Goal: Navigation & Orientation: Understand site structure

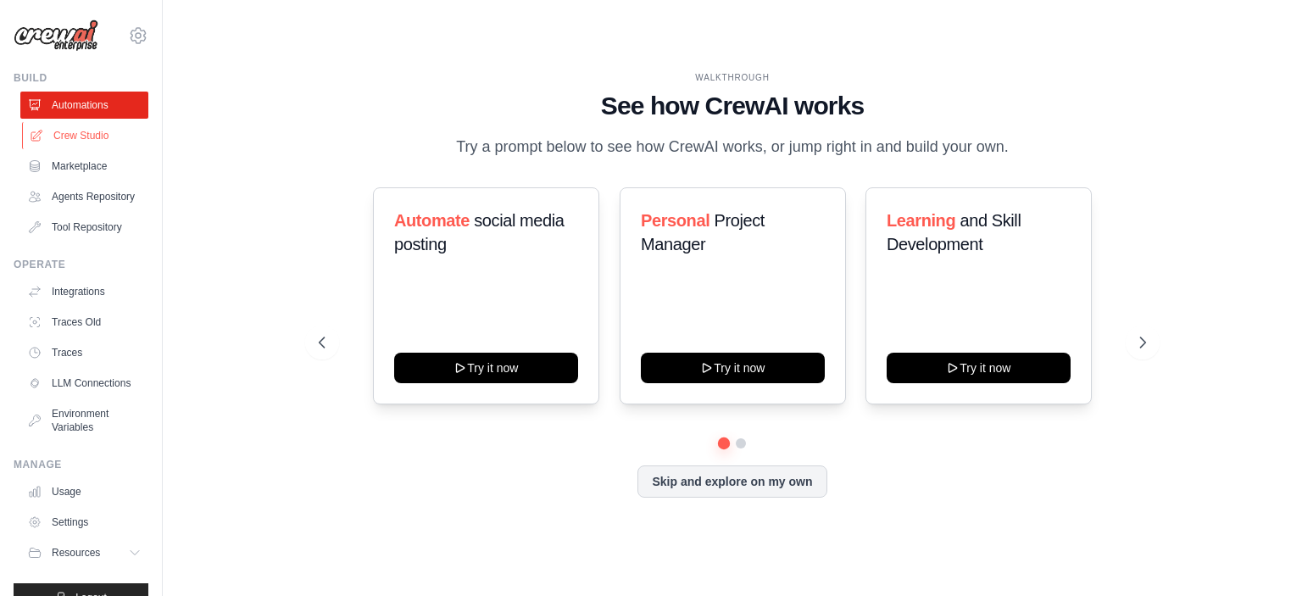
click at [46, 138] on link "Crew Studio" at bounding box center [86, 135] width 128 height 27
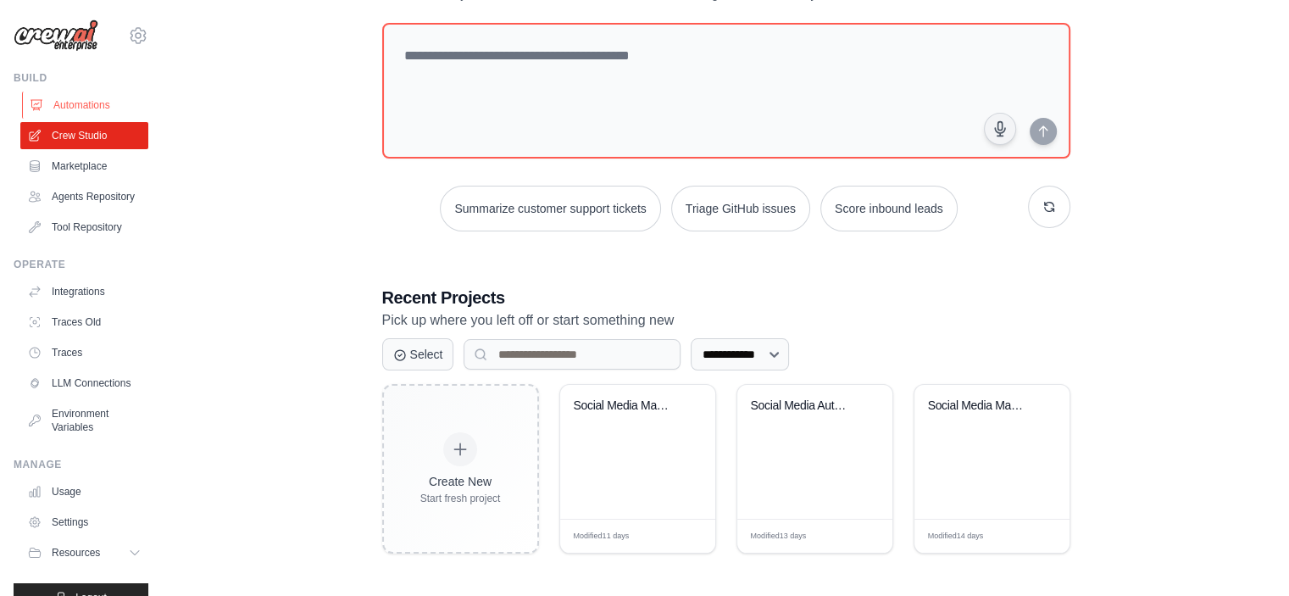
click at [65, 102] on link "Automations" at bounding box center [86, 105] width 128 height 27
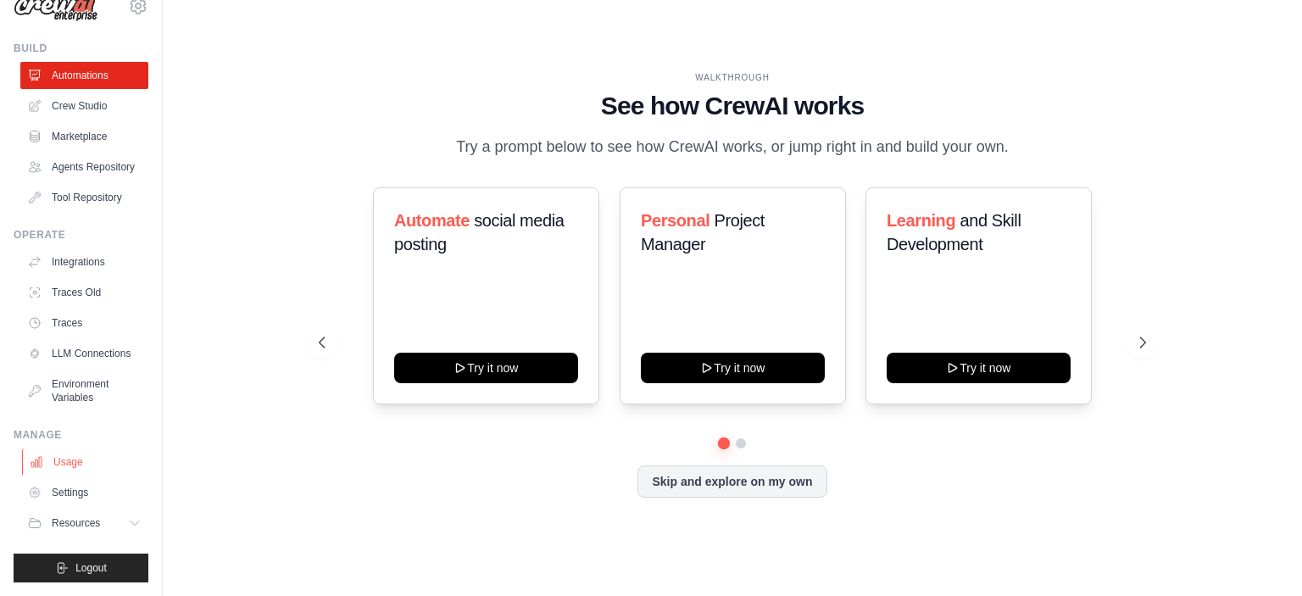
scroll to position [56, 0]
click at [752, 481] on button "Skip and explore on my own" at bounding box center [732, 480] width 189 height 32
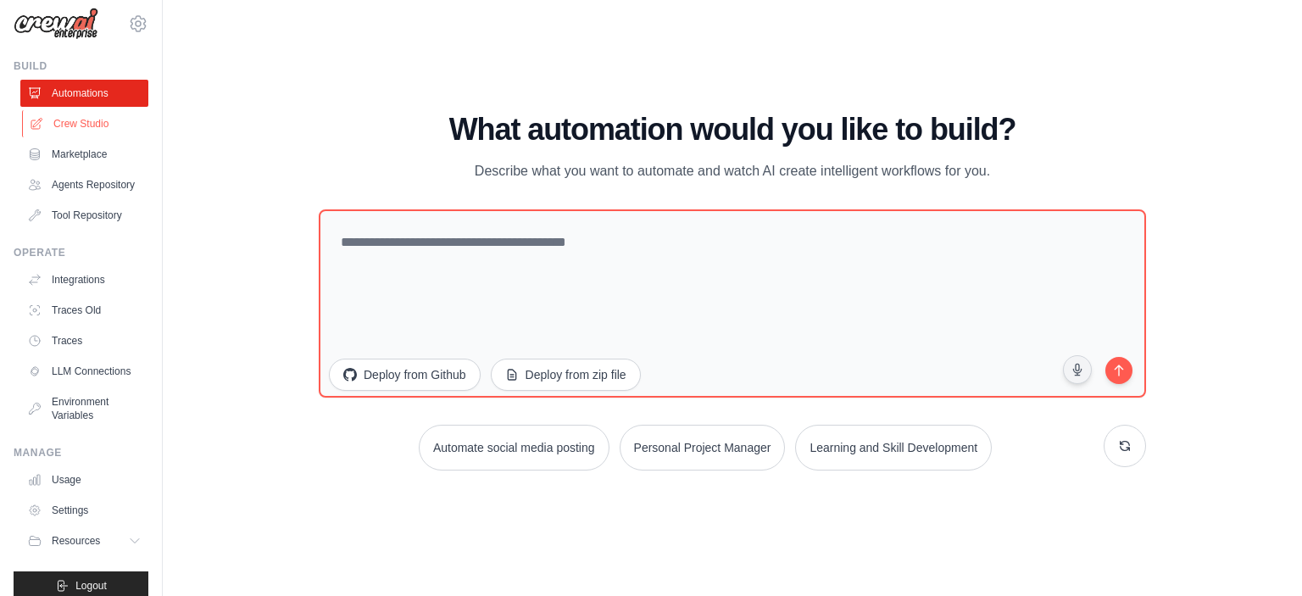
scroll to position [0, 0]
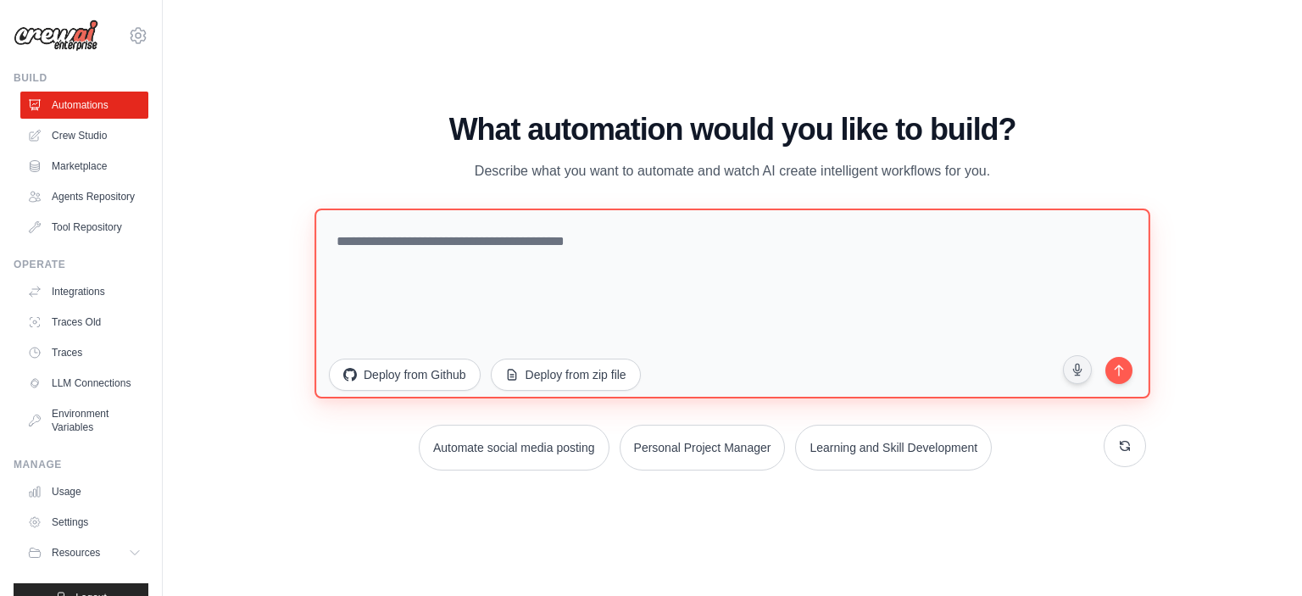
click at [735, 270] on textarea at bounding box center [733, 303] width 836 height 190
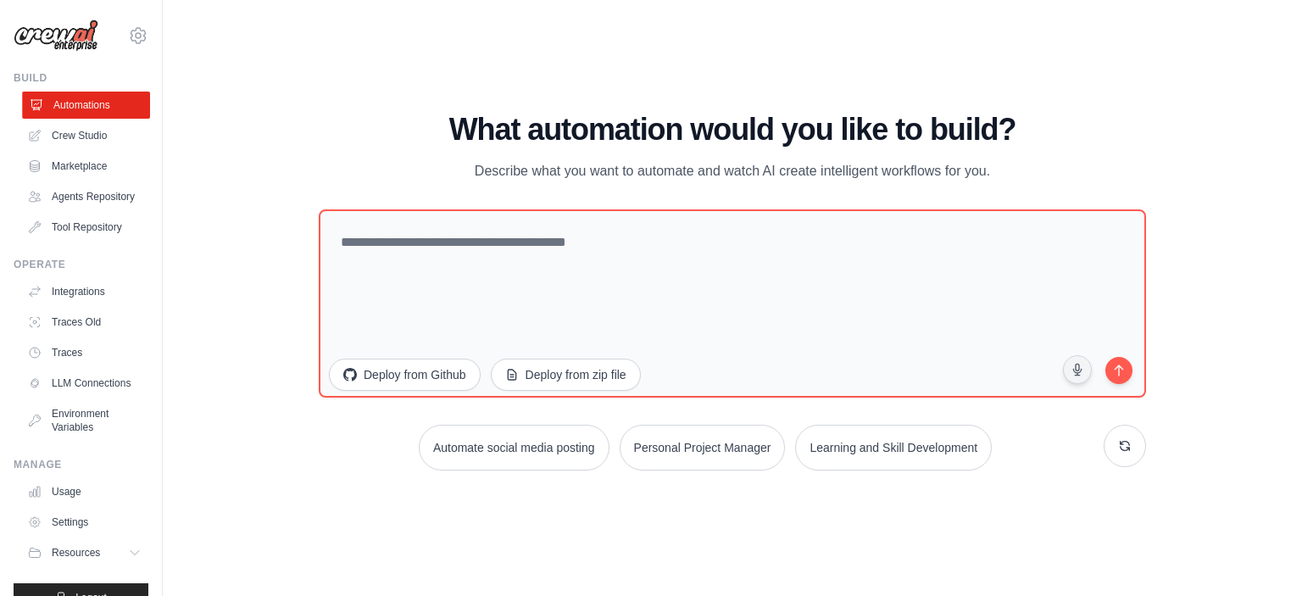
click at [95, 111] on link "Automations" at bounding box center [86, 105] width 128 height 27
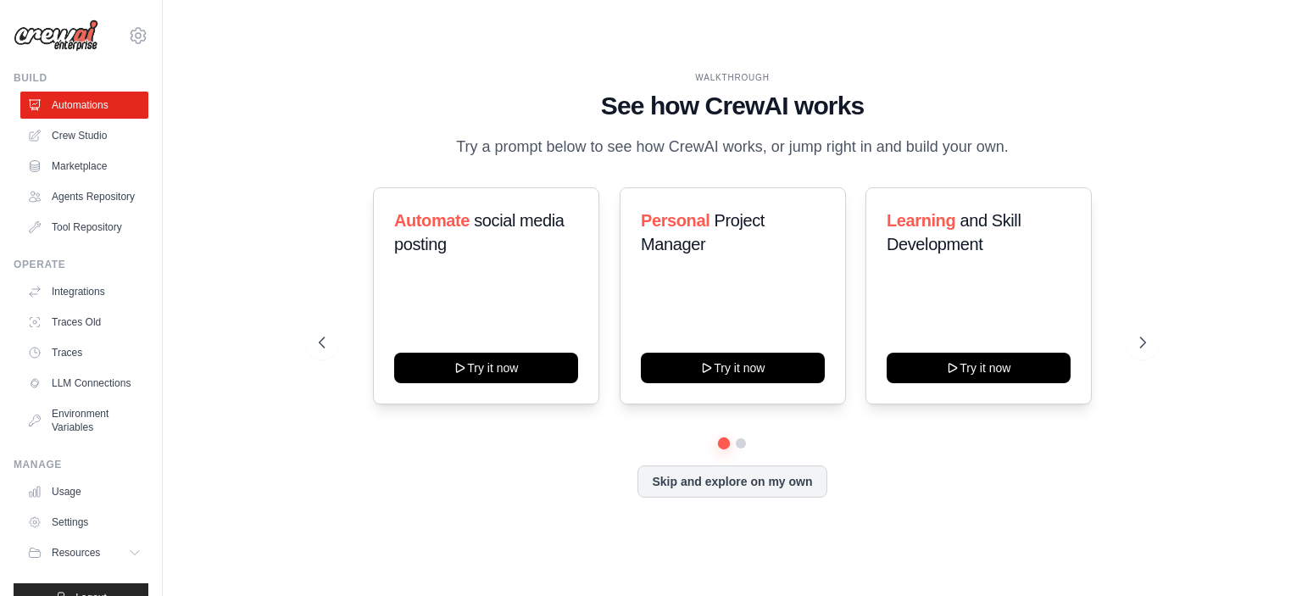
click at [87, 149] on ul "Automations Crew Studio Marketplace Agents Repository Tool Repository" at bounding box center [84, 166] width 128 height 149
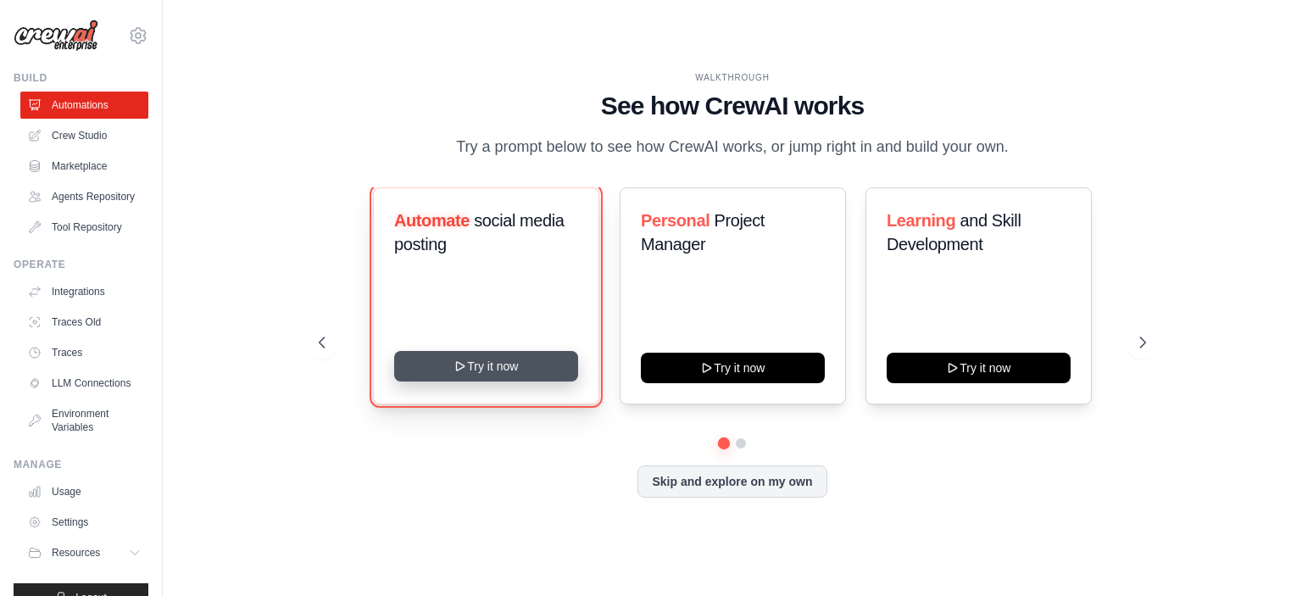
click at [533, 365] on button "Try it now" at bounding box center [486, 366] width 184 height 31
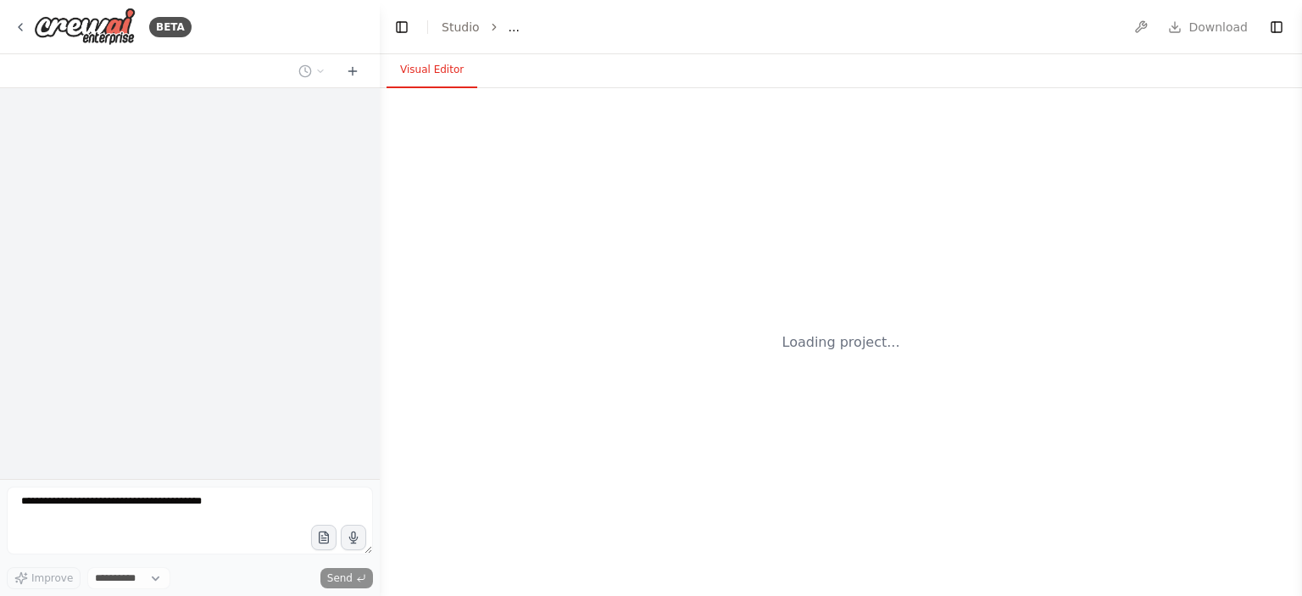
select select "****"
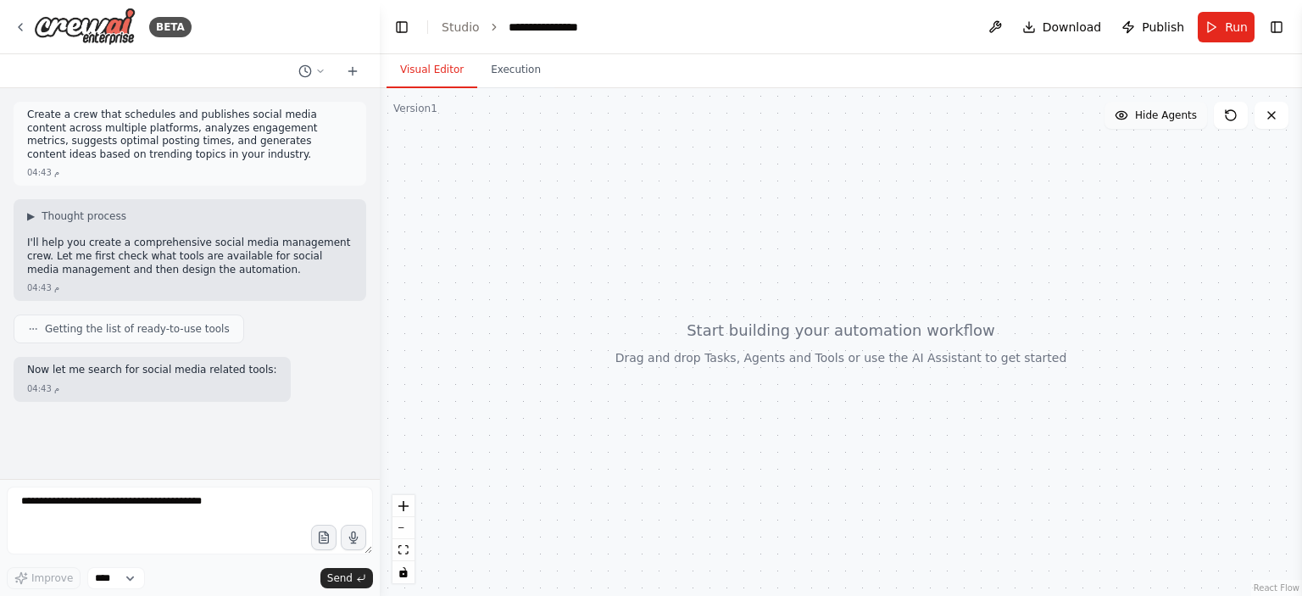
scroll to position [20, 0]
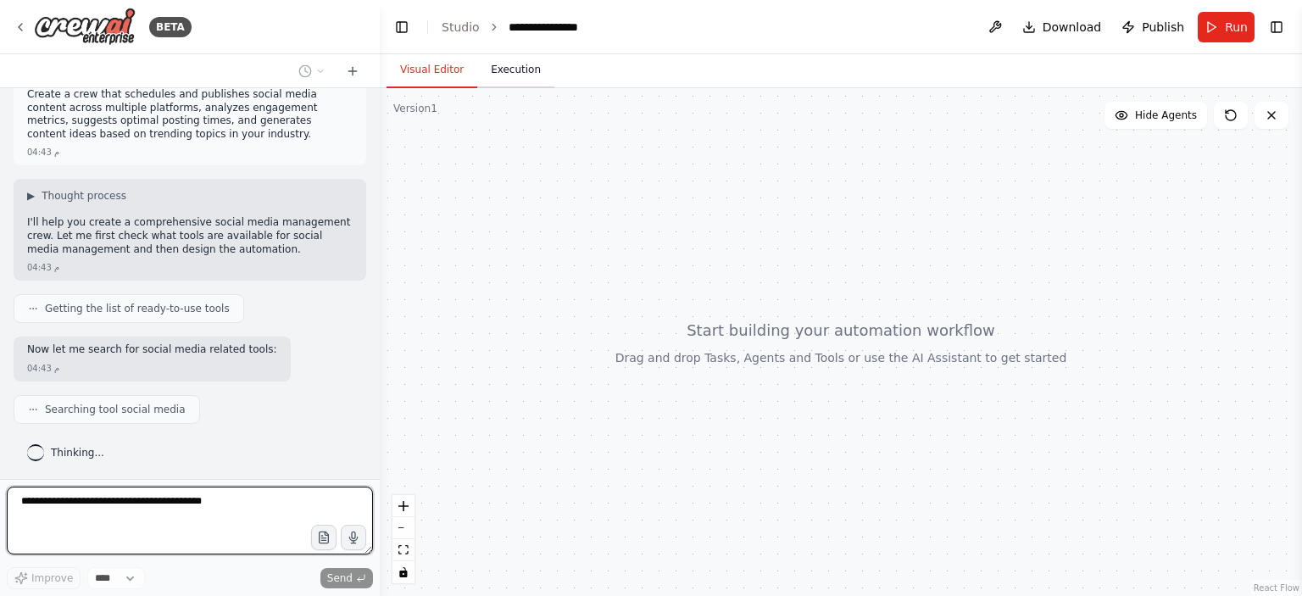
click at [511, 81] on button "Execution" at bounding box center [515, 71] width 77 height 36
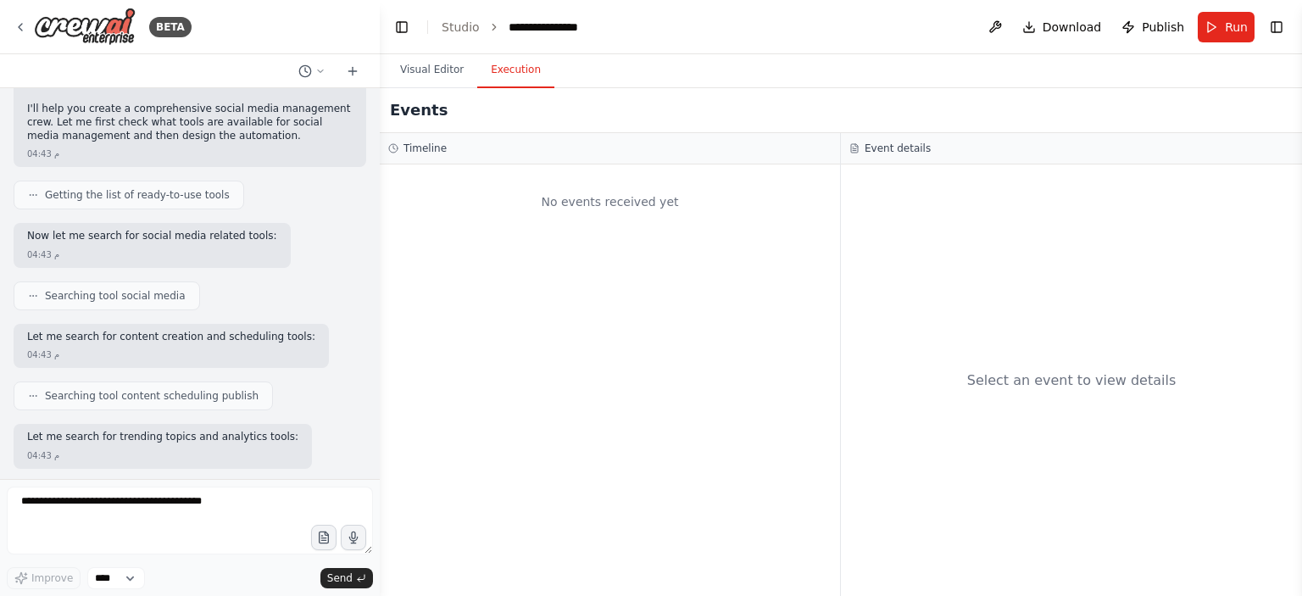
scroll to position [220, 0]
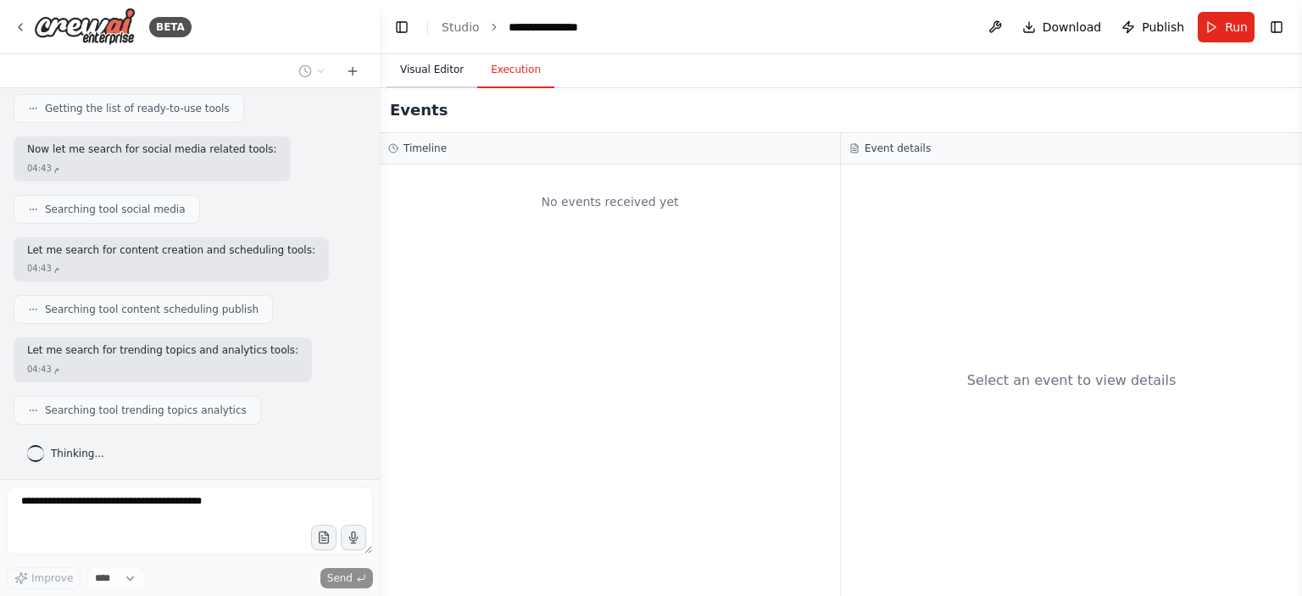
click at [435, 76] on button "Visual Editor" at bounding box center [432, 71] width 91 height 36
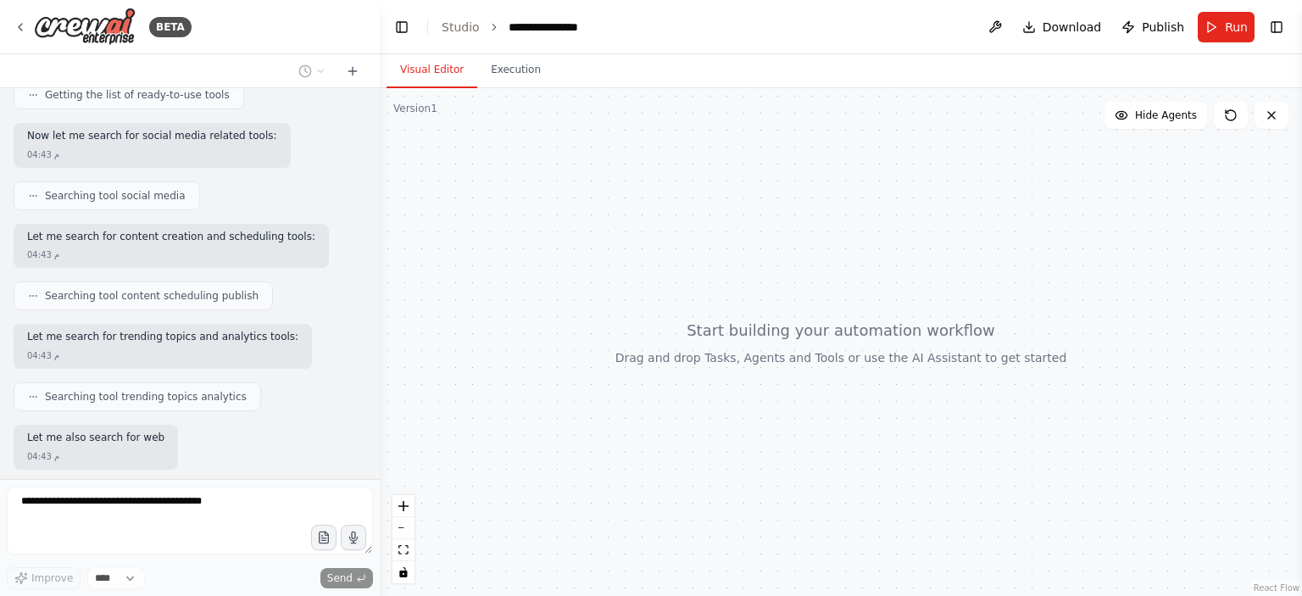
scroll to position [320, 0]
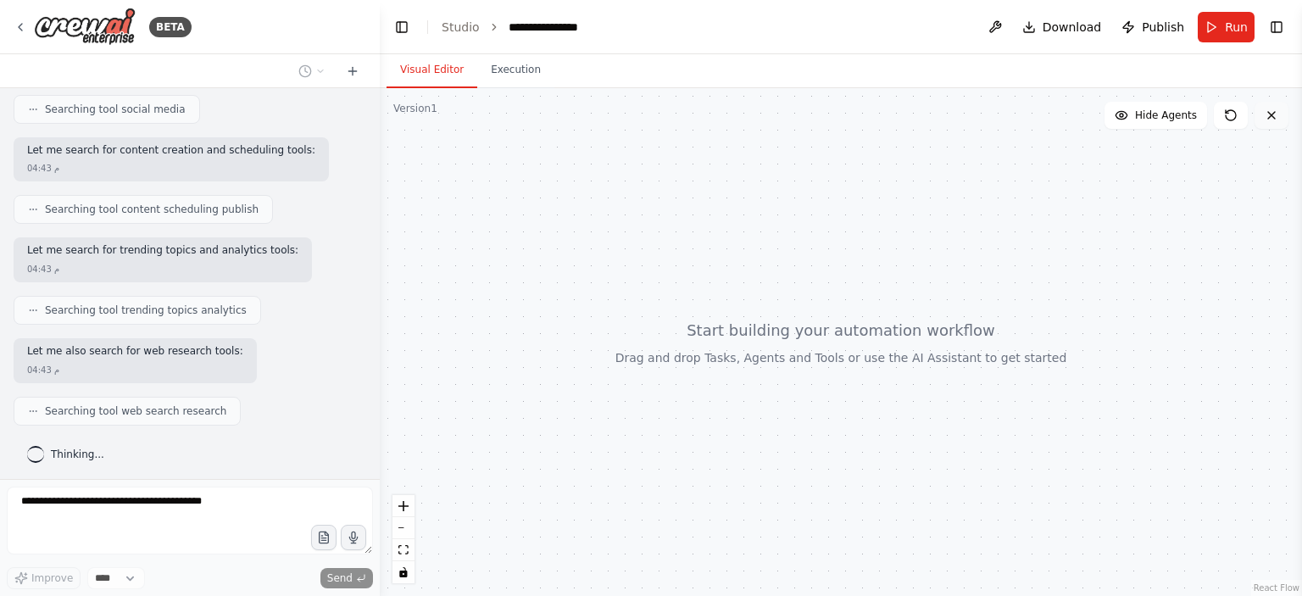
click at [1278, 122] on button at bounding box center [1272, 115] width 34 height 27
click at [1272, 117] on icon at bounding box center [1272, 116] width 14 height 14
click at [495, 67] on button "Execution" at bounding box center [515, 71] width 77 height 36
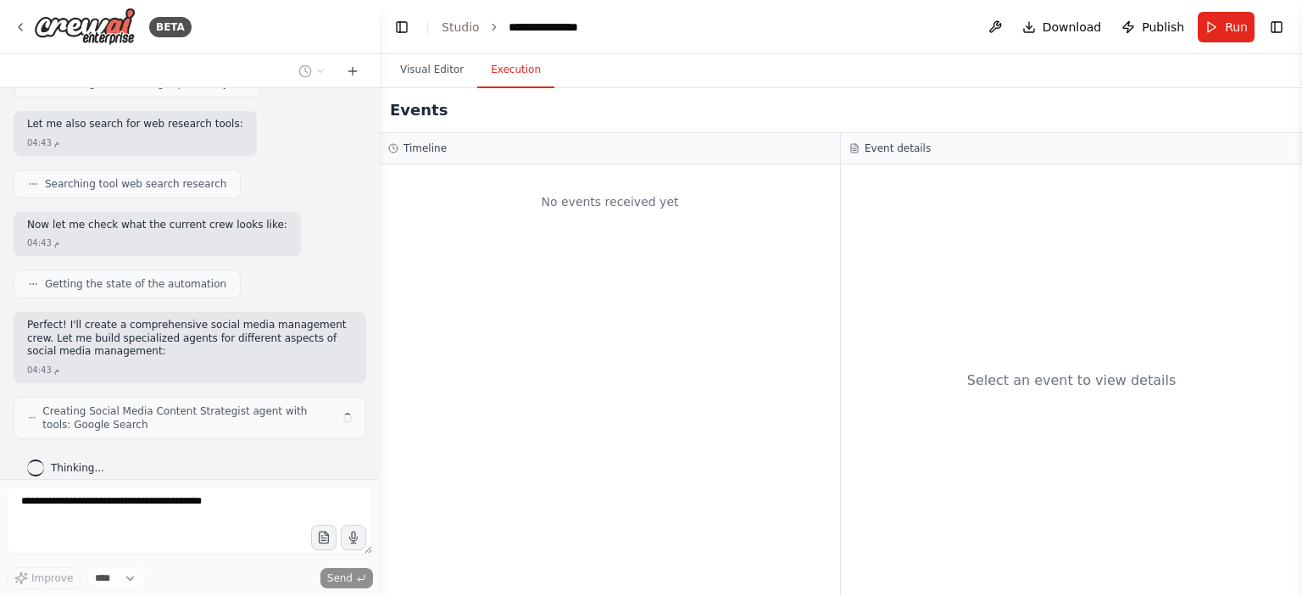
scroll to position [561, 0]
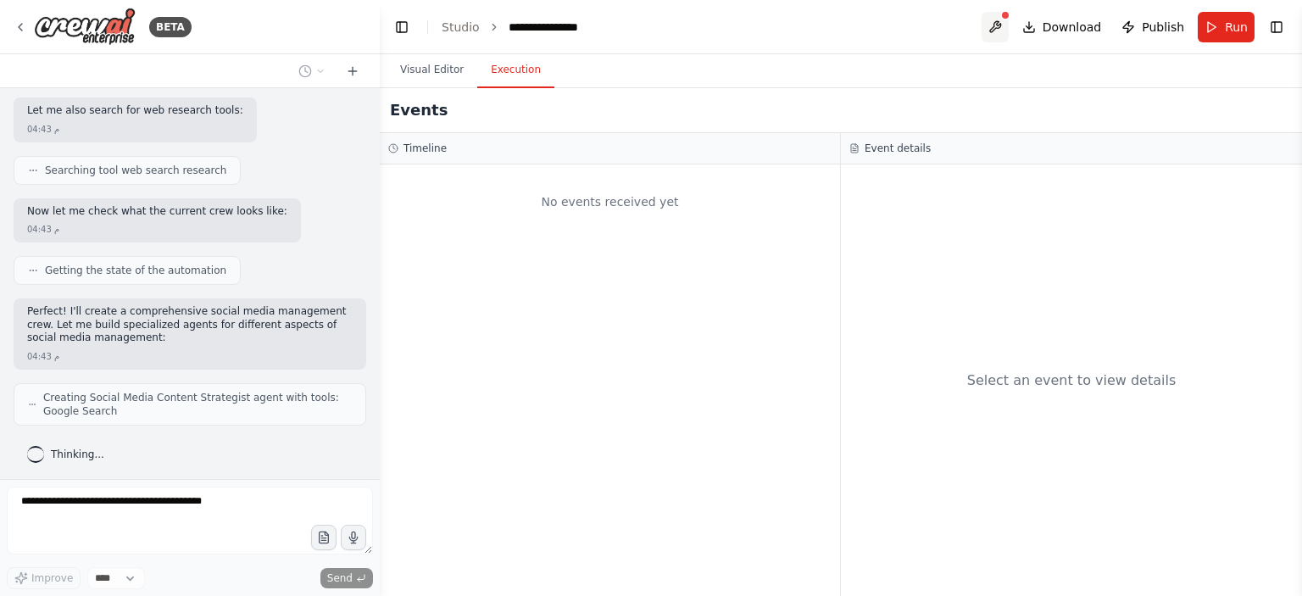
click at [996, 23] on button at bounding box center [995, 27] width 27 height 31
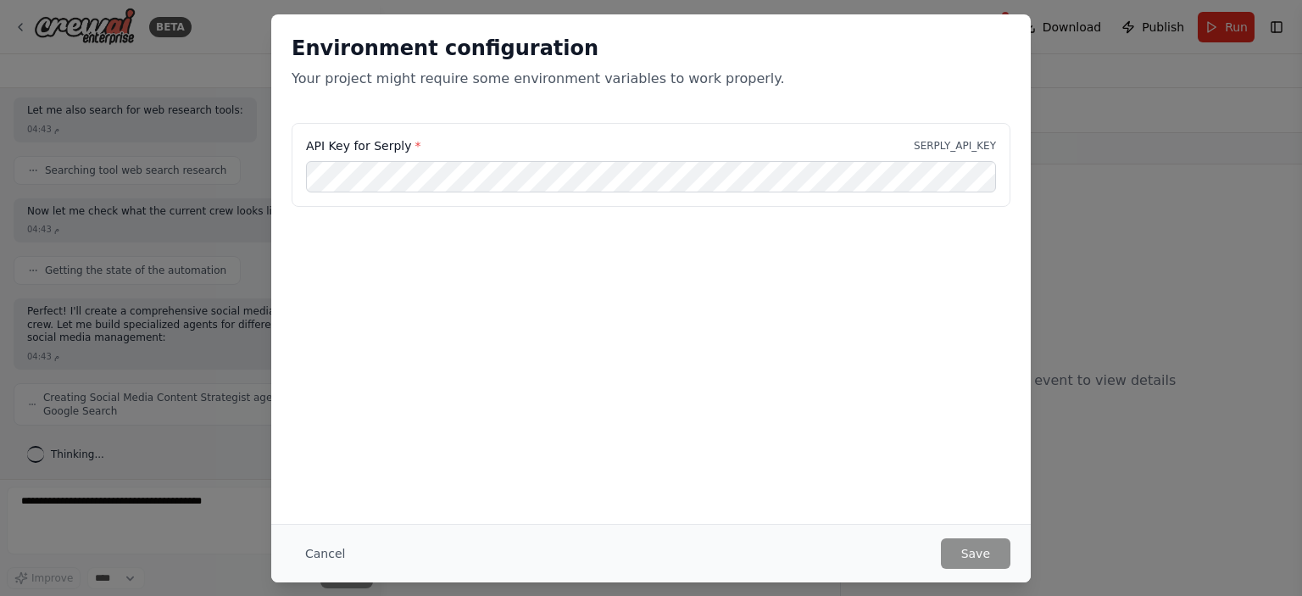
click at [1151, 192] on div "Environment configuration Your project might require some environment variables…" at bounding box center [651, 298] width 1302 height 596
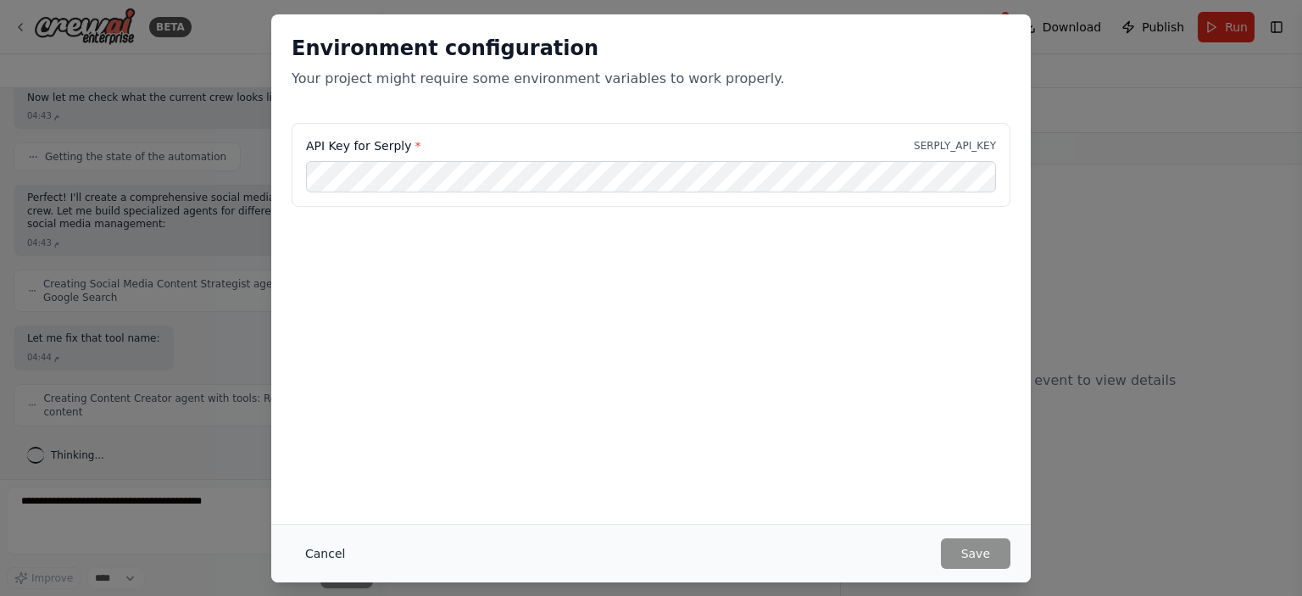
click at [319, 560] on button "Cancel" at bounding box center [325, 553] width 67 height 31
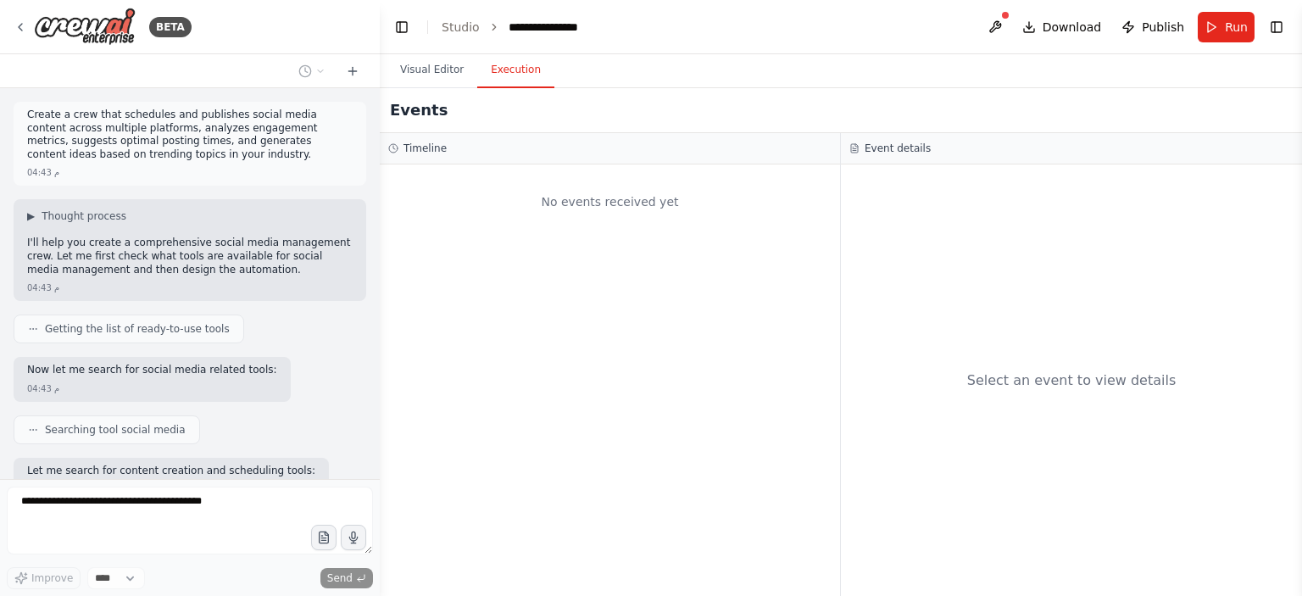
scroll to position [928, 0]
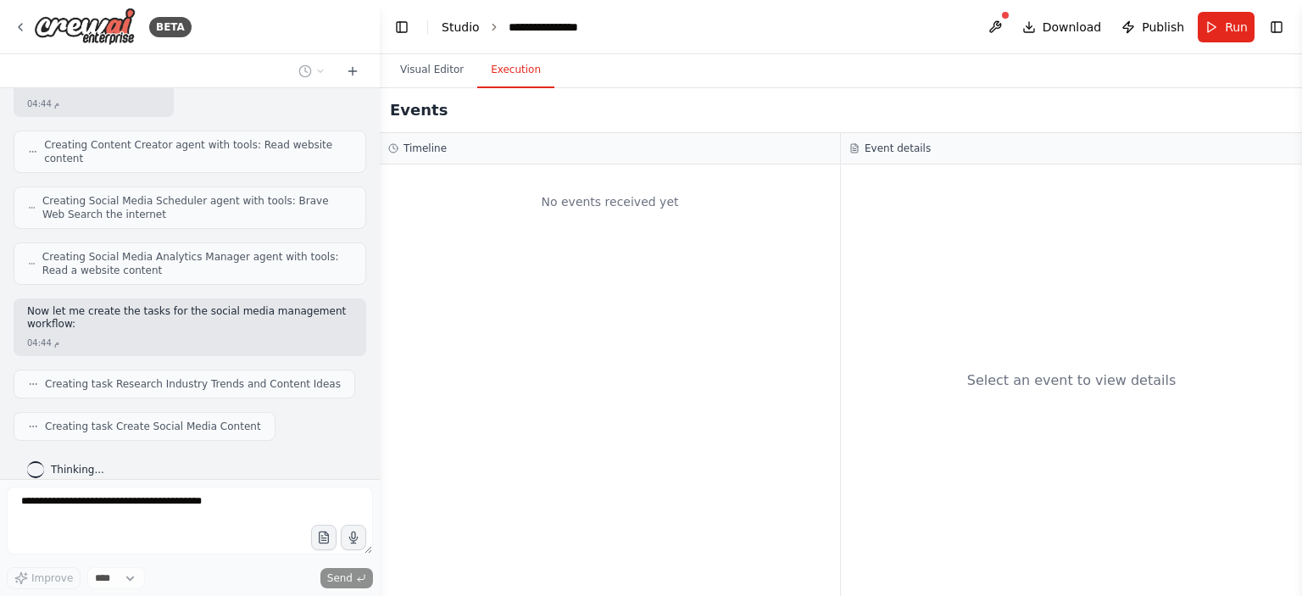
click at [468, 24] on link "Studio" at bounding box center [461, 27] width 38 height 14
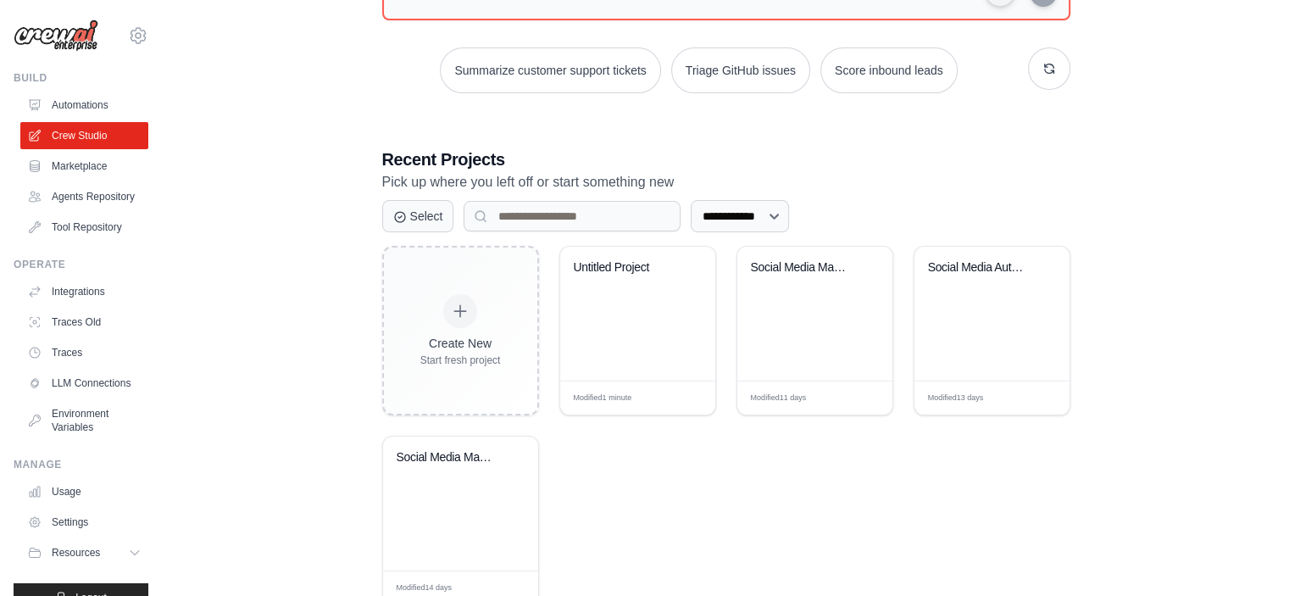
scroll to position [254, 0]
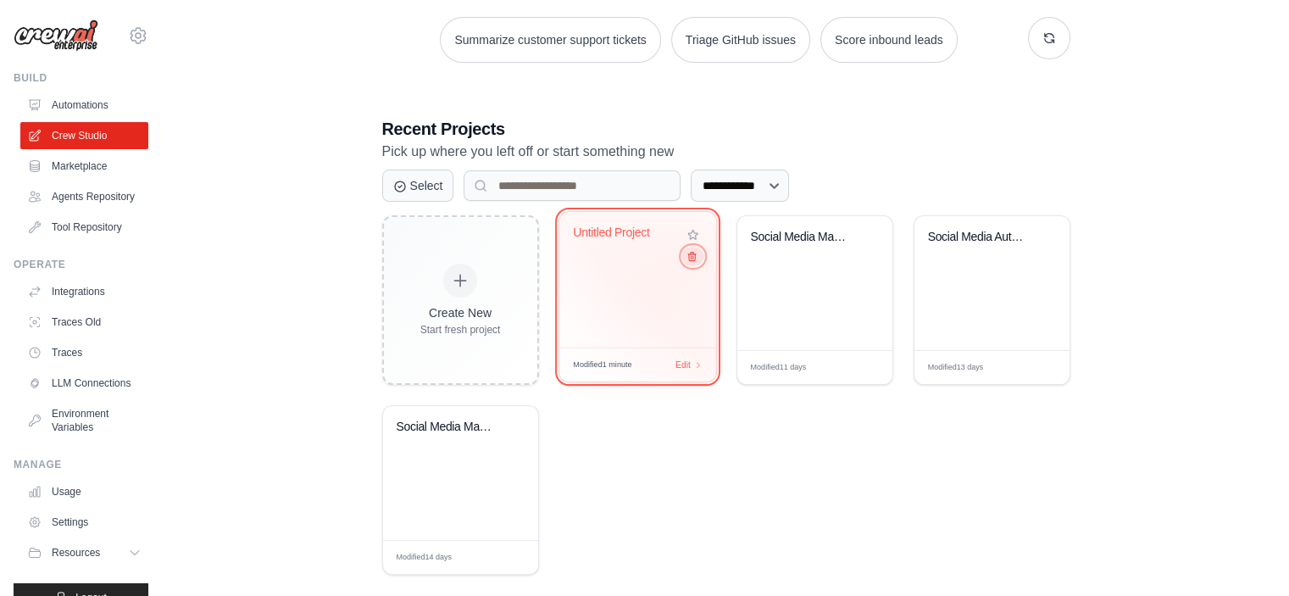
click at [690, 258] on icon at bounding box center [691, 256] width 11 height 11
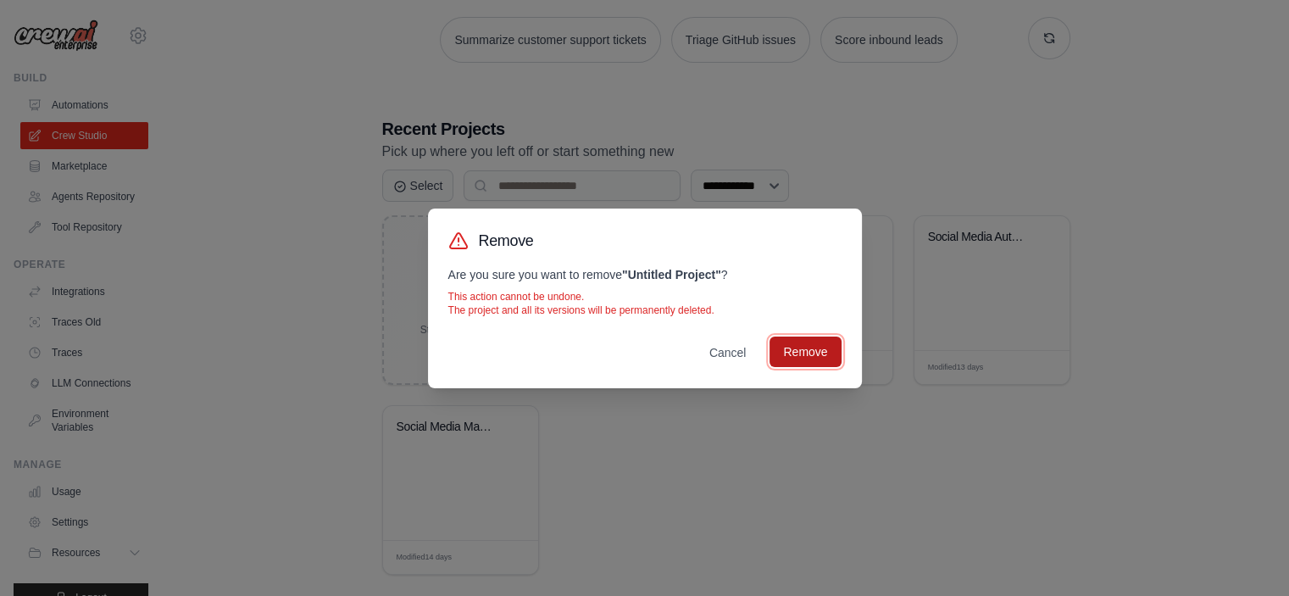
click at [793, 352] on button "Remove" at bounding box center [805, 352] width 71 height 31
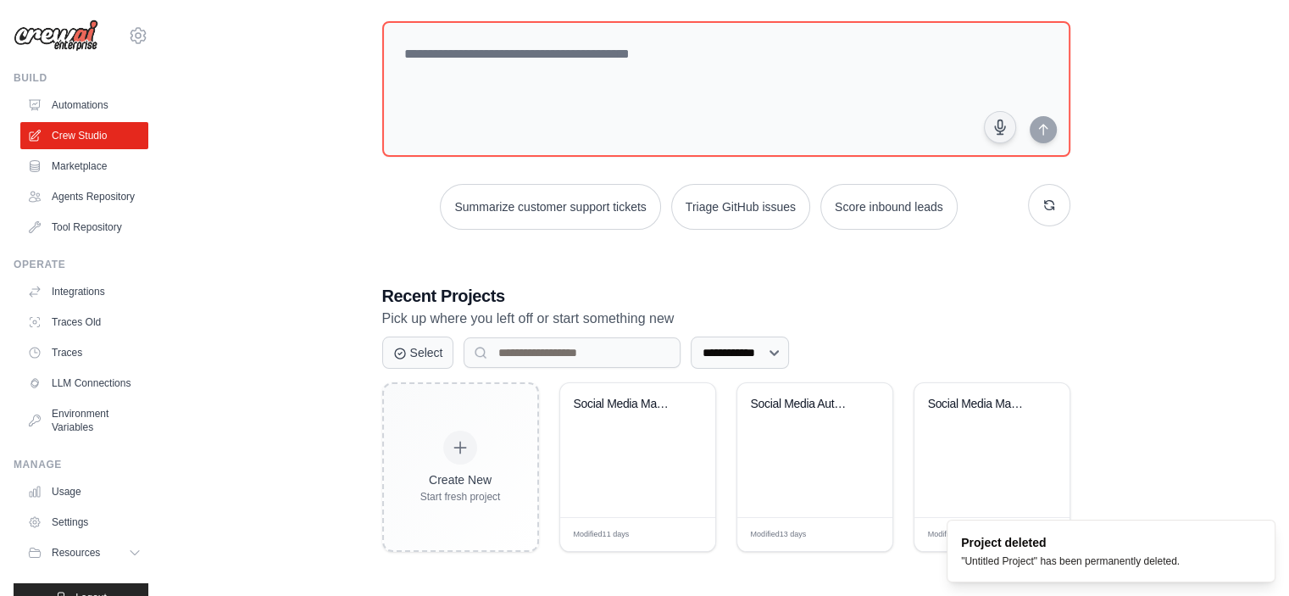
scroll to position [86, 0]
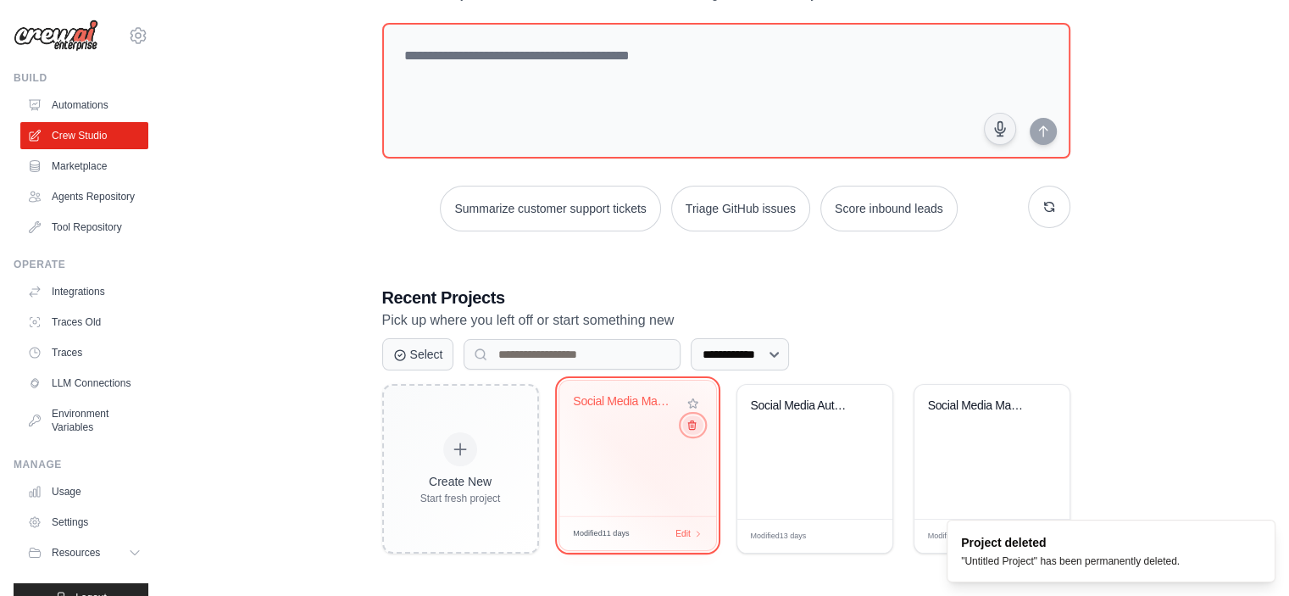
click at [688, 432] on button at bounding box center [692, 424] width 20 height 19
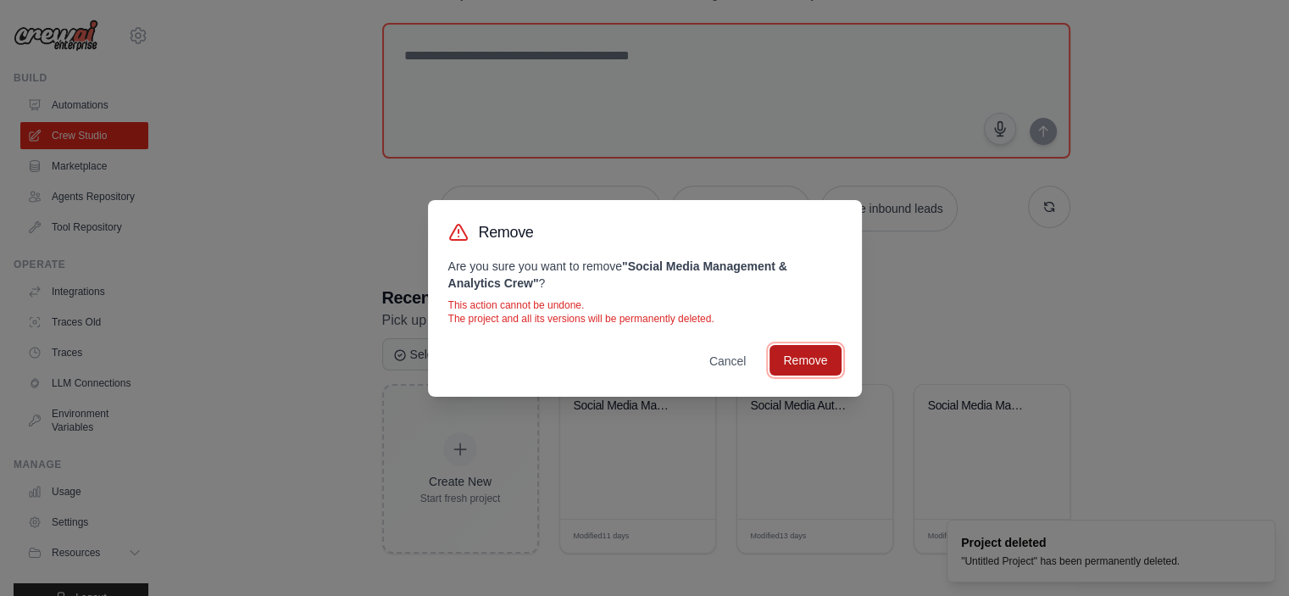
click at [799, 362] on button "Remove" at bounding box center [805, 360] width 71 height 31
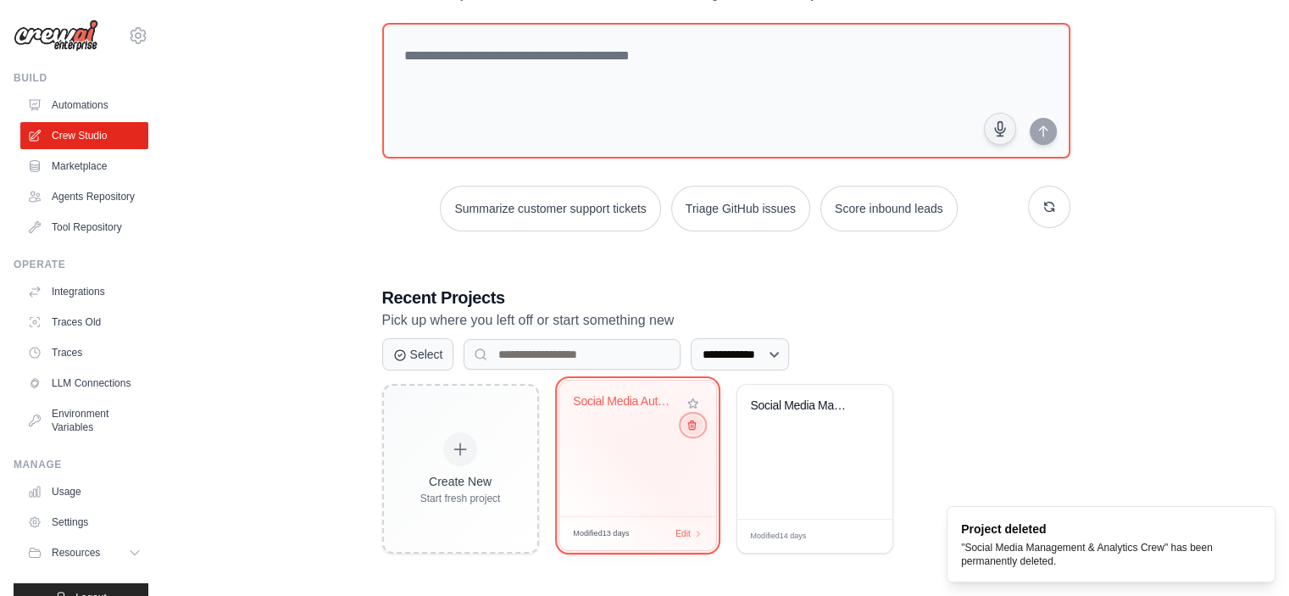
click at [690, 425] on icon at bounding box center [691, 425] width 11 height 11
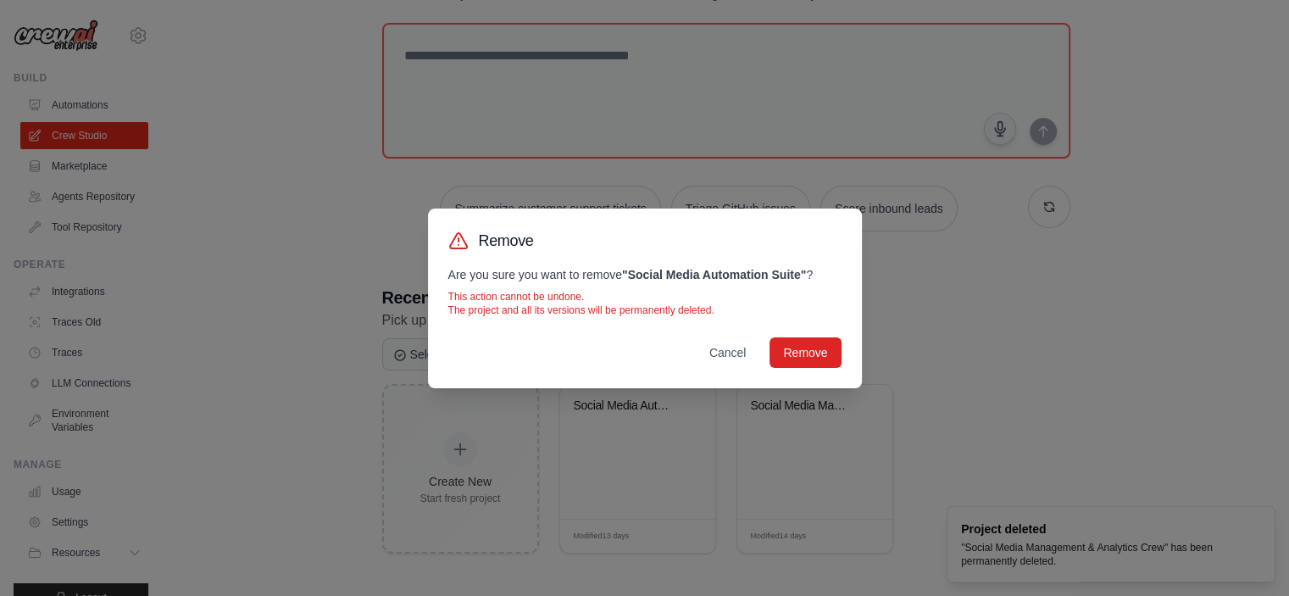
click at [784, 372] on div "Remove Are you sure you want to remove " Social Media Automation Suite " ? This…" at bounding box center [645, 299] width 434 height 180
click at [792, 359] on button "Remove" at bounding box center [805, 352] width 71 height 31
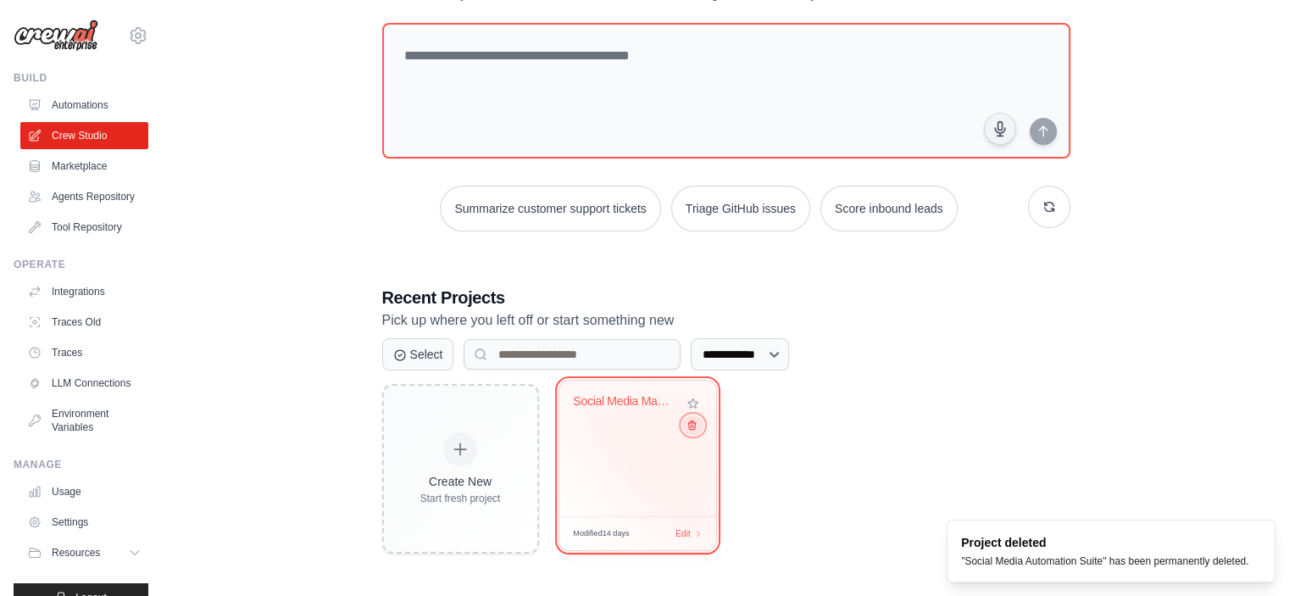
click at [690, 430] on icon at bounding box center [691, 425] width 11 height 11
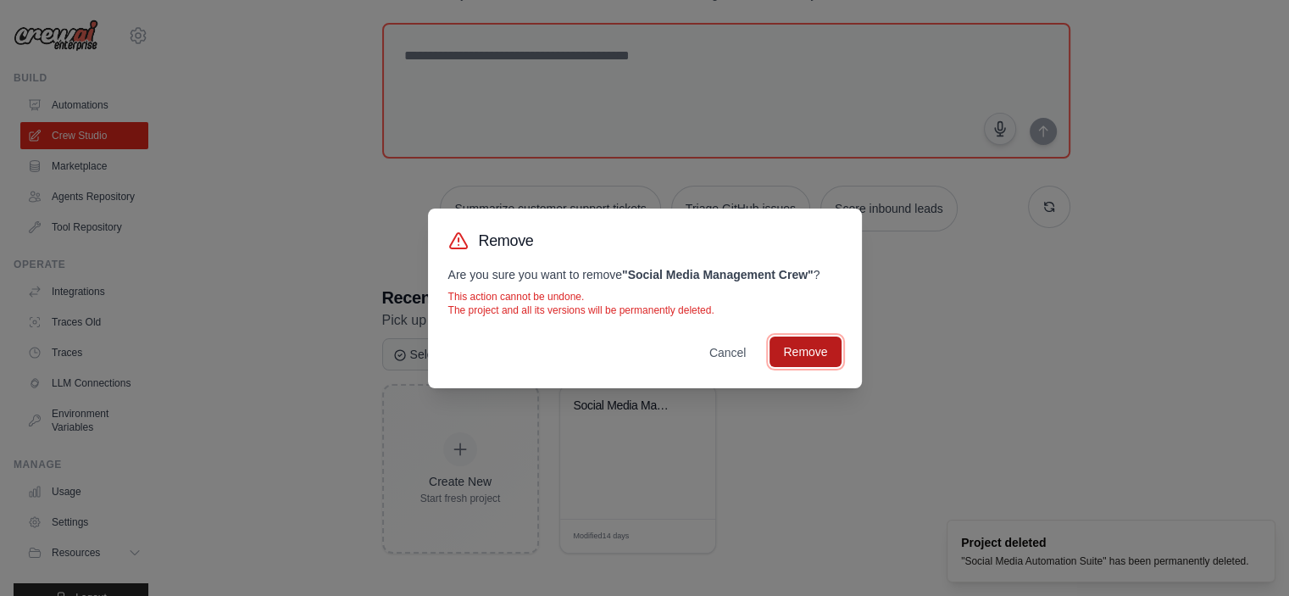
click at [805, 362] on button "Remove" at bounding box center [805, 352] width 71 height 31
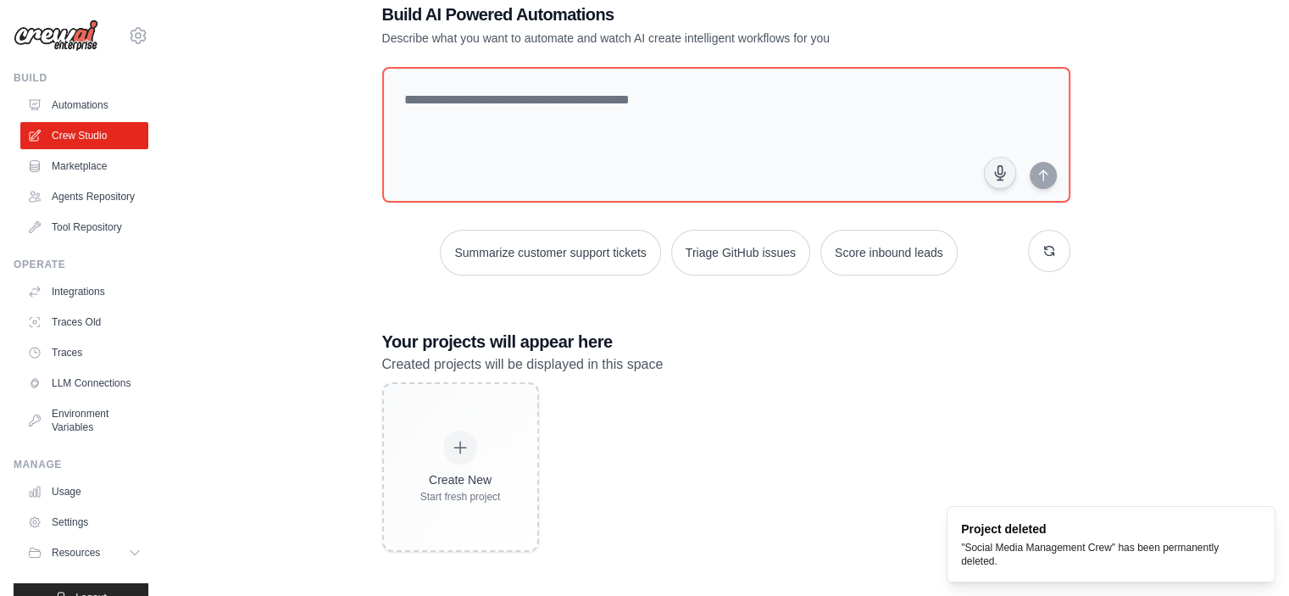
scroll to position [41, 0]
click at [96, 305] on link "Integrations" at bounding box center [86, 291] width 128 height 27
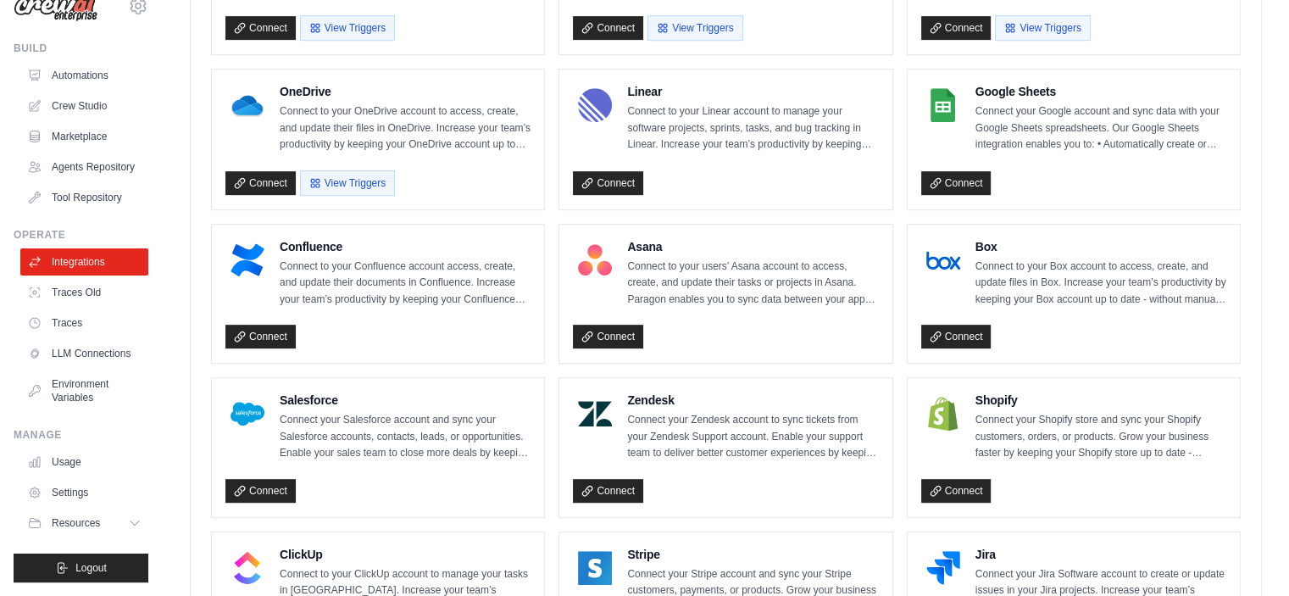
scroll to position [56, 0]
click at [75, 491] on link "Settings" at bounding box center [86, 492] width 128 height 27
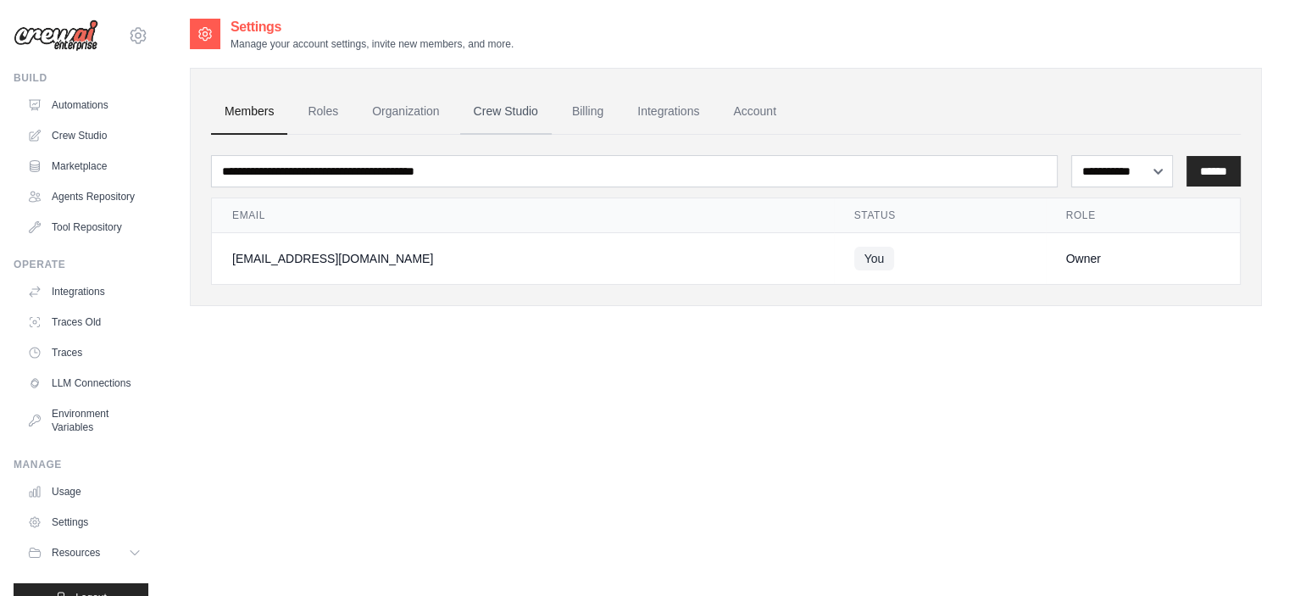
click at [504, 108] on link "Crew Studio" at bounding box center [506, 112] width 92 height 46
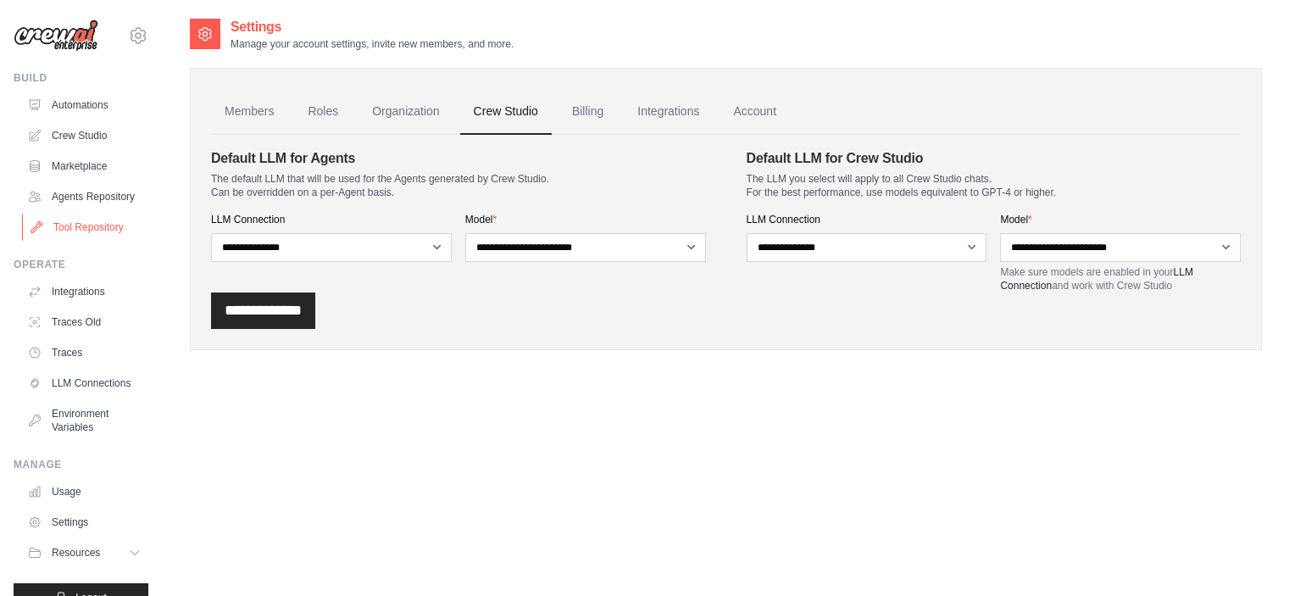
click at [102, 231] on link "Tool Repository" at bounding box center [86, 227] width 128 height 27
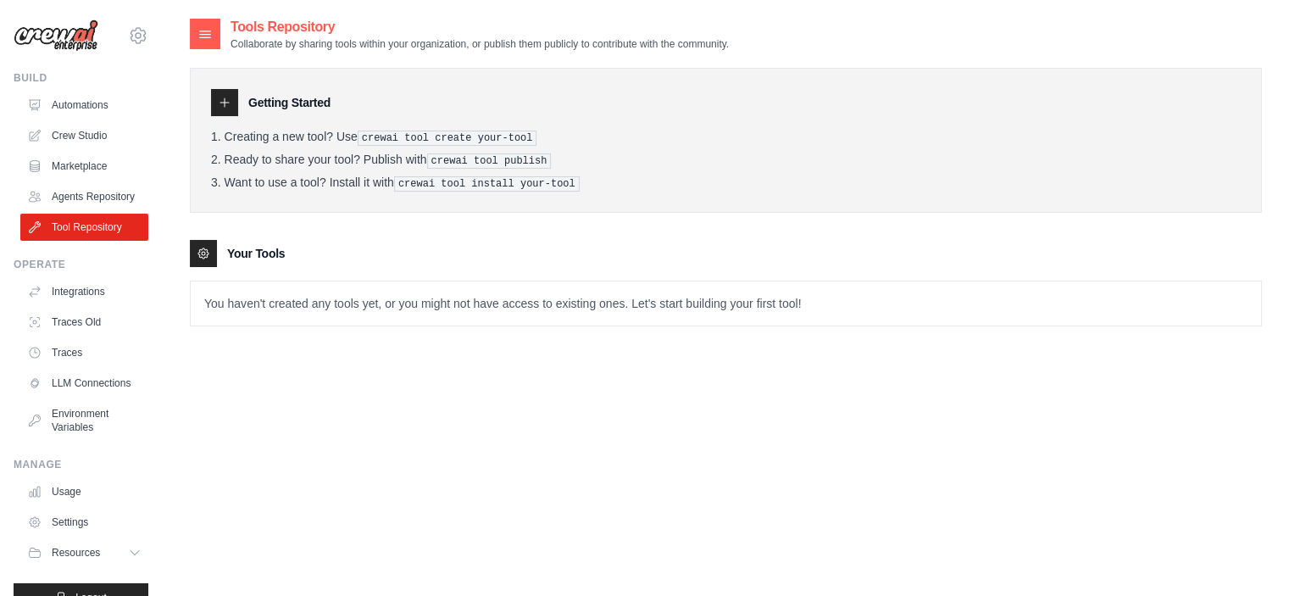
click at [437, 294] on p "You haven't created any tools yet, or you might not have access to existing one…" at bounding box center [726, 303] width 1071 height 44
click at [743, 308] on p "You haven't created any tools yet, or you might not have access to existing one…" at bounding box center [726, 303] width 1071 height 44
drag, startPoint x: 743, startPoint y: 305, endPoint x: 610, endPoint y: 304, distance: 133.9
click at [610, 304] on p "You haven't created any tools yet, or you might not have access to existing one…" at bounding box center [726, 303] width 1071 height 44
click at [700, 155] on li "Ready to share your tool? Publish with crewai tool publish" at bounding box center [726, 161] width 1030 height 16
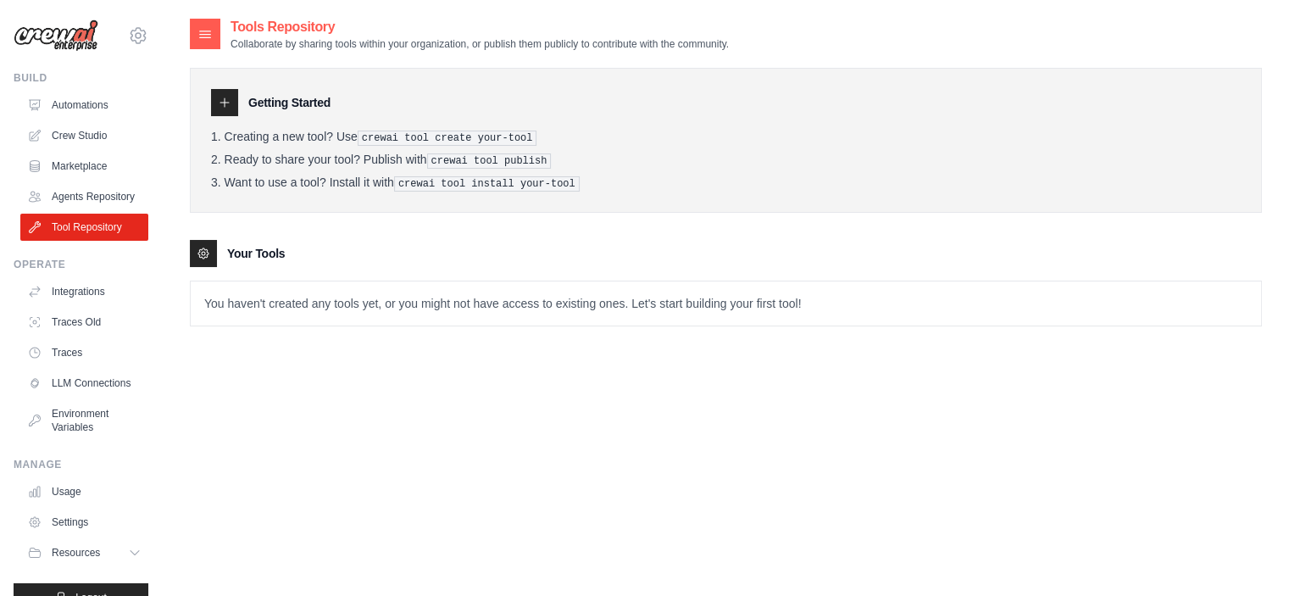
click at [526, 176] on pre "crewai tool install your-tool" at bounding box center [487, 183] width 186 height 15
click at [706, 156] on li "Ready to share your tool? Publish with crewai tool publish" at bounding box center [726, 161] width 1030 height 16
click at [64, 171] on link "Marketplace" at bounding box center [86, 166] width 128 height 27
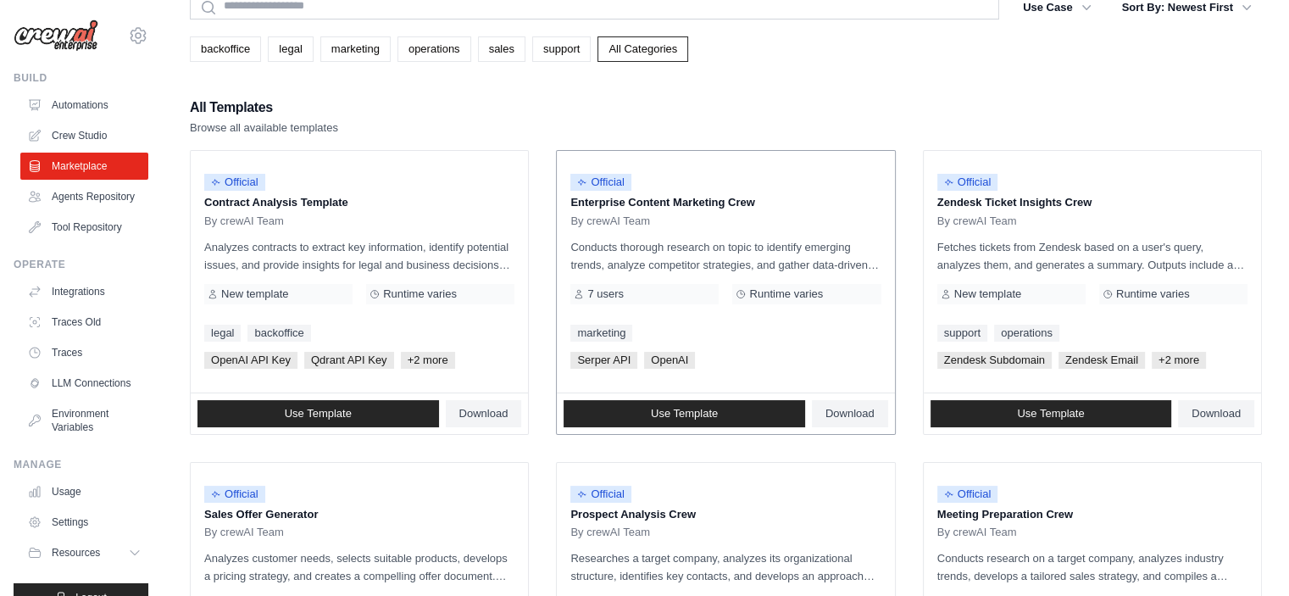
scroll to position [170, 0]
